Goal: Information Seeking & Learning: Learn about a topic

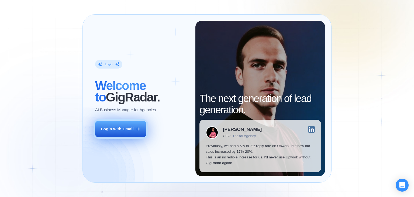
click at [120, 132] on button "Login with Email" at bounding box center [120, 129] width 51 height 16
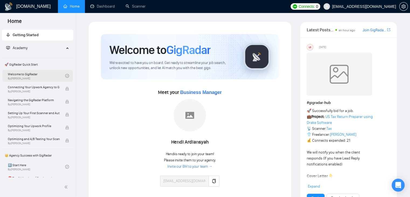
click at [40, 77] on link "Welcome to GigRadar By Vlad Timinsky" at bounding box center [36, 76] width 57 height 12
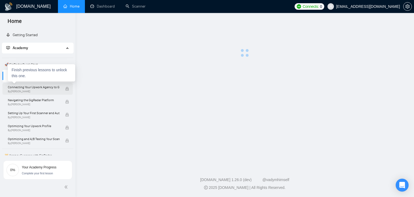
click at [50, 91] on span "By [PERSON_NAME]" at bounding box center [34, 91] width 52 height 3
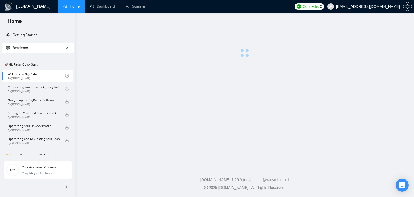
click at [33, 68] on span "🚀 GigRadar Quick Start" at bounding box center [37, 64] width 70 height 11
click at [47, 70] on link "Welcome to GigRadar By Vlad Timinsky" at bounding box center [36, 76] width 57 height 12
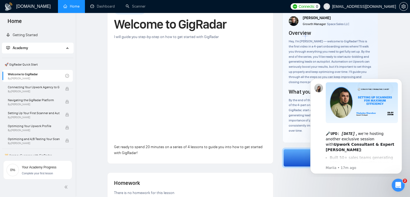
scroll to position [23, 0]
click at [401, 81] on icon "Dismiss notification" at bounding box center [400, 80] width 3 height 3
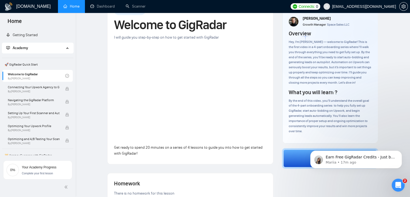
scroll to position [26, 0]
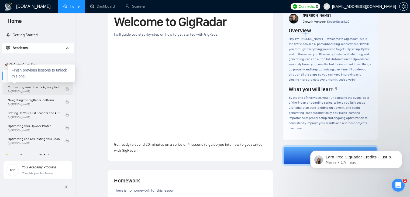
click at [26, 85] on span "Connecting Your Upwork Agency to GigRadar" at bounding box center [34, 86] width 52 height 5
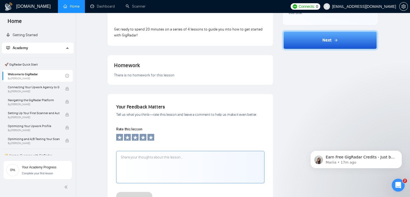
scroll to position [143, 0]
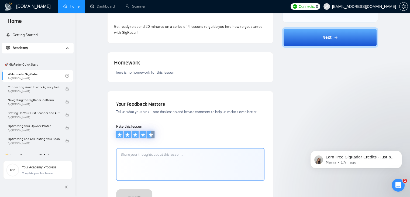
click at [149, 134] on icon at bounding box center [150, 134] width 5 height 5
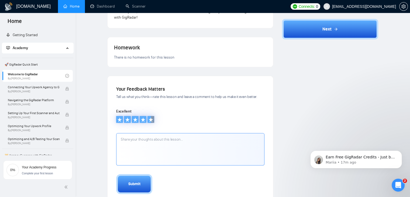
click at [134, 178] on button "Submit" at bounding box center [134, 184] width 36 height 20
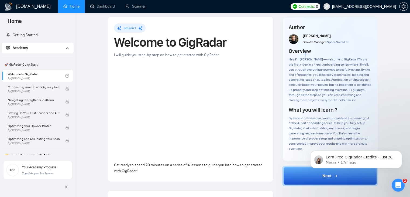
scroll to position [0, 0]
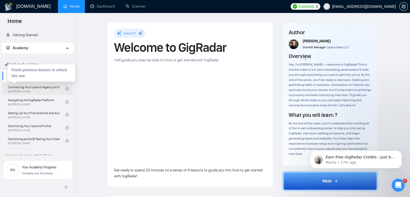
click at [52, 92] on span "By [PERSON_NAME]" at bounding box center [34, 91] width 52 height 3
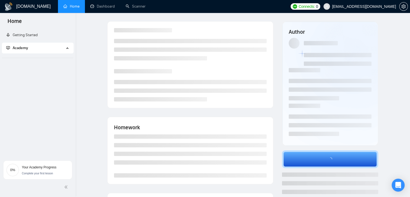
scroll to position [1, 0]
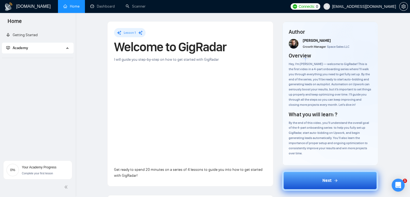
click at [325, 173] on button "Next" at bounding box center [330, 180] width 96 height 20
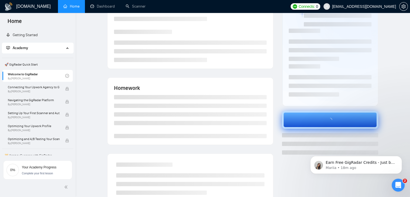
scroll to position [0, 0]
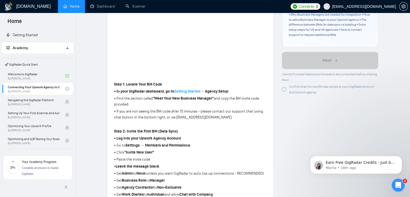
scroll to position [105, 0]
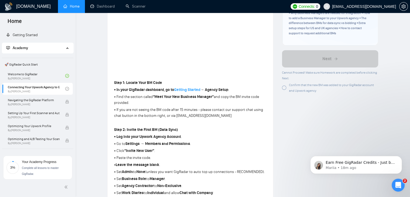
click at [194, 88] on strong "Getting Started" at bounding box center [187, 89] width 26 height 5
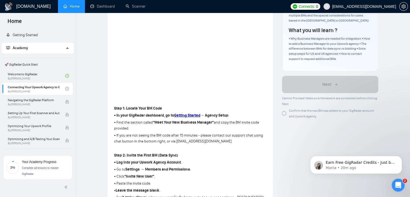
scroll to position [80, 0]
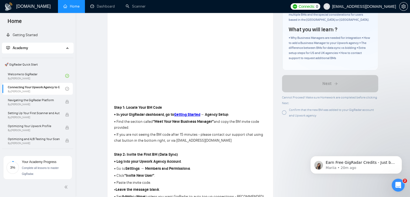
click at [284, 111] on div at bounding box center [284, 112] width 4 height 4
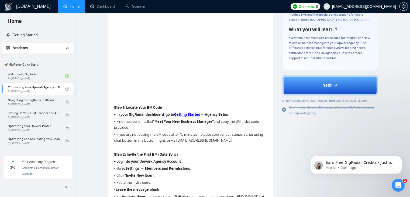
click at [282, 108] on icon "check-circle" at bounding box center [284, 109] width 4 height 4
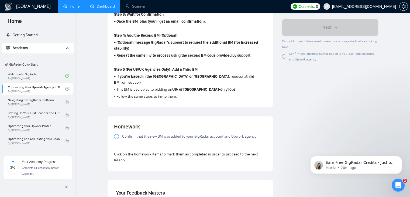
scroll to position [311, 0]
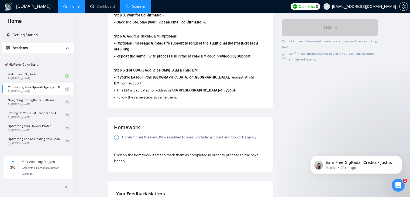
click at [137, 6] on link "Scanner" at bounding box center [136, 6] width 20 height 5
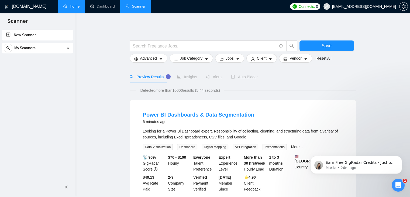
click at [68, 4] on link "Home" at bounding box center [71, 6] width 16 height 5
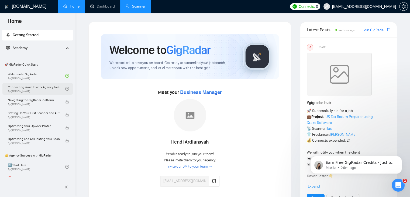
click at [40, 84] on link "Connecting Your Upwork Agency to GigRadar By Vlad Timinsky" at bounding box center [36, 89] width 57 height 12
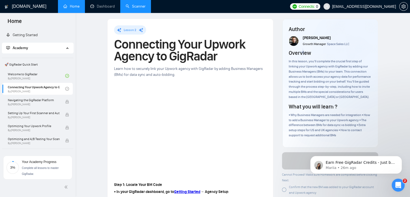
scroll to position [2, 0]
